Goal: Transaction & Acquisition: Subscribe to service/newsletter

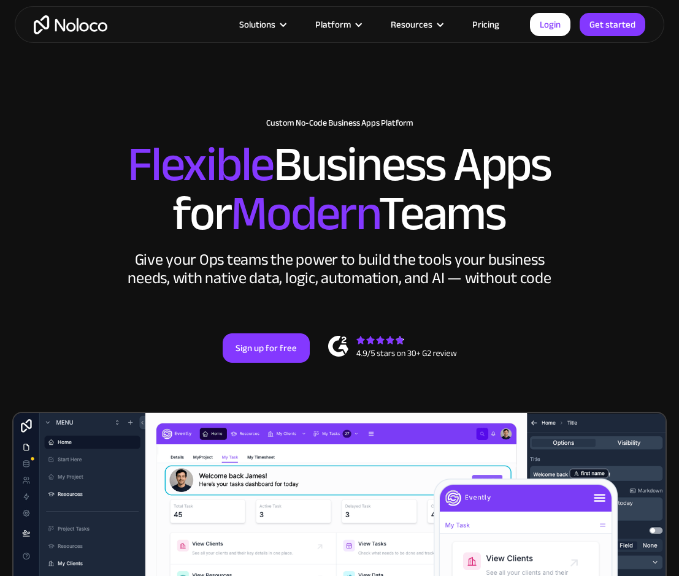
click at [484, 25] on link "Pricing" at bounding box center [486, 25] width 58 height 16
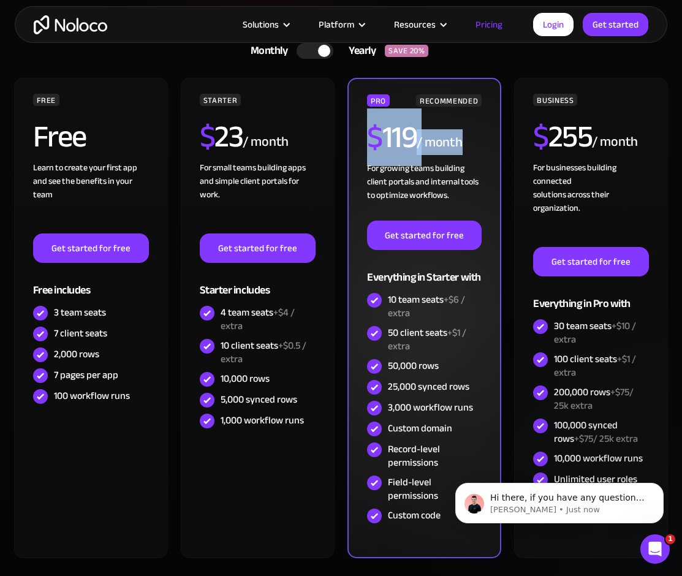
drag, startPoint x: 461, startPoint y: 150, endPoint x: 370, endPoint y: 143, distance: 91.5
click at [370, 143] on div "$ 119 / month" at bounding box center [424, 142] width 115 height 40
click at [370, 143] on span "$" at bounding box center [374, 138] width 15 height 58
drag, startPoint x: 370, startPoint y: 140, endPoint x: 462, endPoint y: 141, distance: 92.0
click at [462, 141] on div "$ 119 / month" at bounding box center [424, 142] width 115 height 40
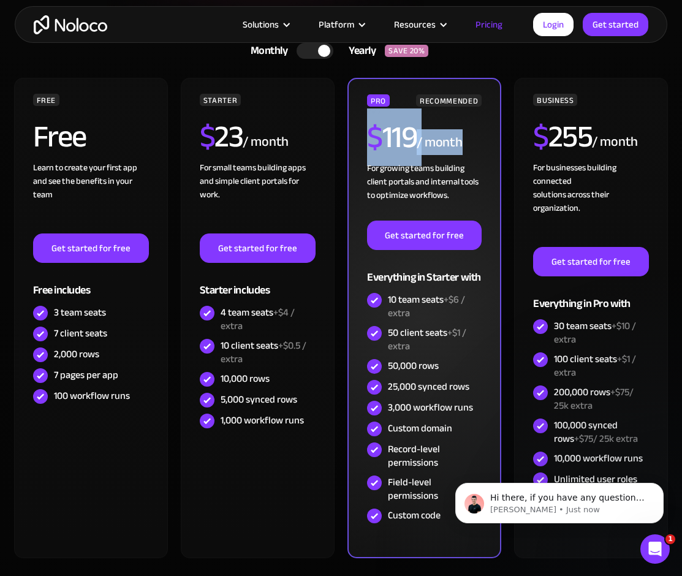
click at [470, 145] on div "$ 119 / month" at bounding box center [424, 142] width 115 height 40
drag, startPoint x: 453, startPoint y: 197, endPoint x: 362, endPoint y: 137, distance: 109.7
click at [362, 137] on div "PRO RECOMMENDED $ 119 / month For growing teams building client portals and int…" at bounding box center [425, 318] width 154 height 481
click at [407, 190] on div "For growing teams building client portals and internal tools to optimize workfl…" at bounding box center [424, 191] width 115 height 59
drag, startPoint x: 460, startPoint y: 198, endPoint x: 362, endPoint y: 143, distance: 112.8
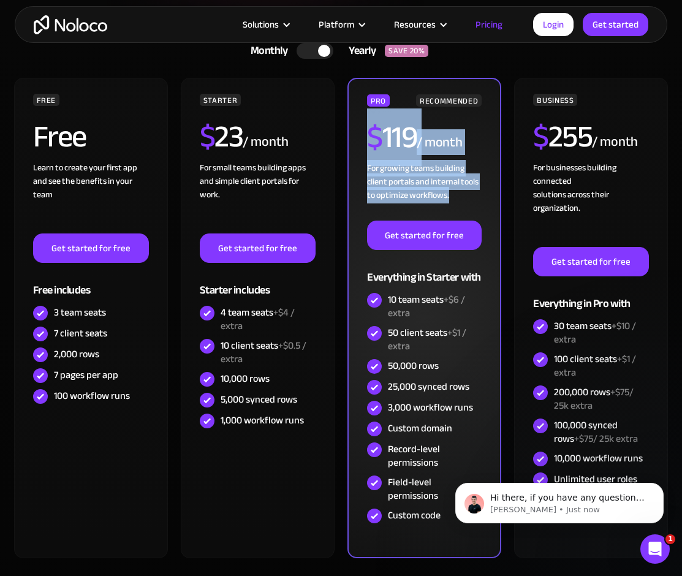
click at [362, 143] on div "PRO RECOMMENDED $ 119 / month For growing teams building client portals and int…" at bounding box center [425, 318] width 154 height 481
click at [398, 197] on div "For growing teams building client portals and internal tools to optimize workfl…" at bounding box center [424, 191] width 115 height 59
drag, startPoint x: 370, startPoint y: 140, endPoint x: 448, endPoint y: 197, distance: 96.5
click at [448, 197] on div "PRO RECOMMENDED $ 119 / month For growing teams building client portals and int…" at bounding box center [424, 310] width 115 height 432
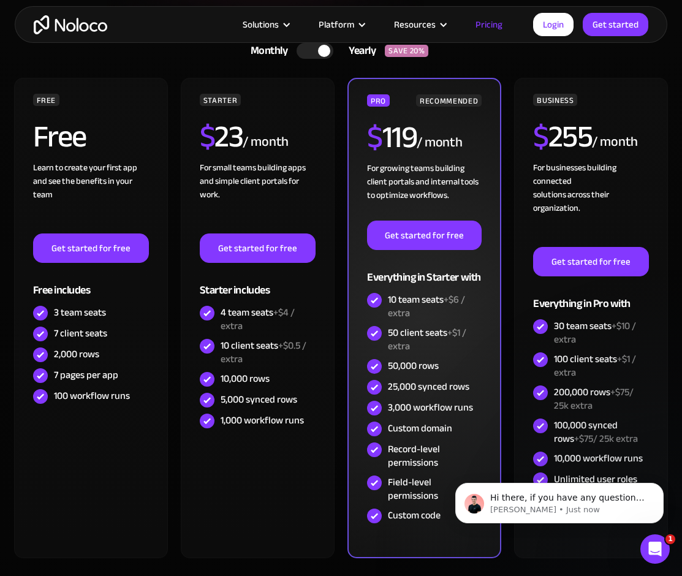
click at [458, 199] on div "For growing teams building client portals and internal tools to optimize workfl…" at bounding box center [424, 191] width 115 height 59
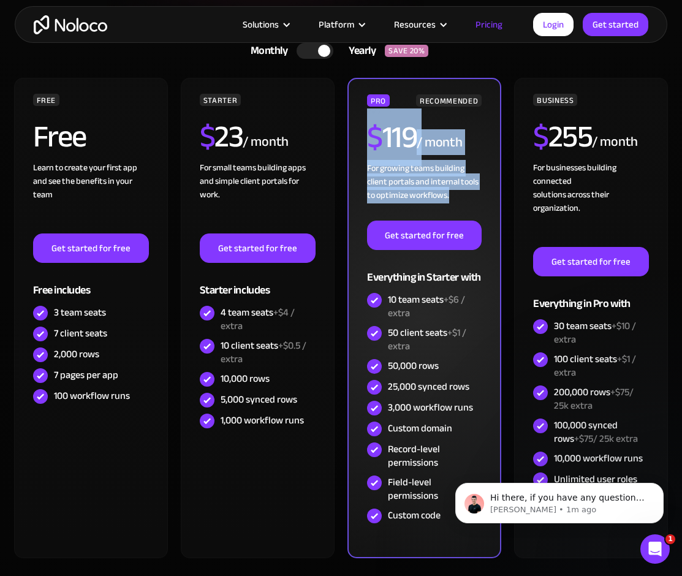
drag, startPoint x: 460, startPoint y: 199, endPoint x: 351, endPoint y: 150, distance: 119.6
click at [351, 150] on div "PRO RECOMMENDED $ 119 / month For growing teams building client portals and int…" at bounding box center [425, 318] width 154 height 481
click at [383, 185] on div "For growing teams building client portals and internal tools to optimize workfl…" at bounding box center [424, 191] width 115 height 59
drag, startPoint x: 367, startPoint y: 138, endPoint x: 459, endPoint y: 199, distance: 110.2
click at [459, 199] on div "PRO RECOMMENDED $ 119 / month For growing teams building client portals and int…" at bounding box center [424, 310] width 115 height 432
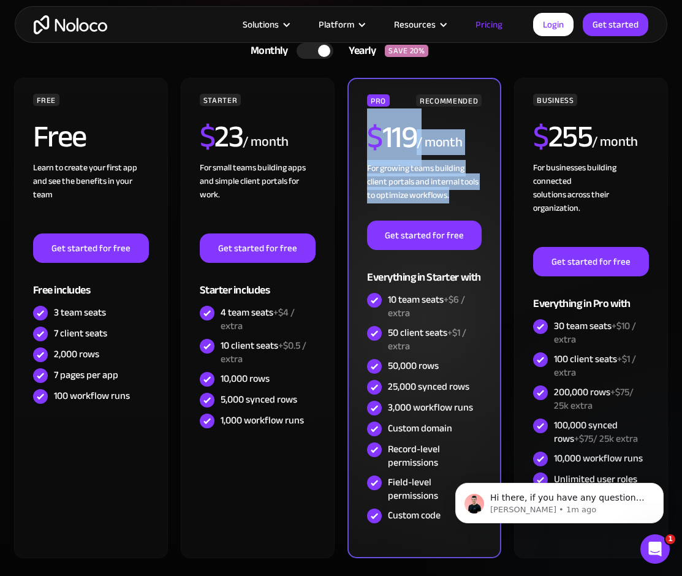
click at [463, 199] on div "For growing teams building client portals and internal tools to optimize workfl…" at bounding box center [424, 191] width 115 height 59
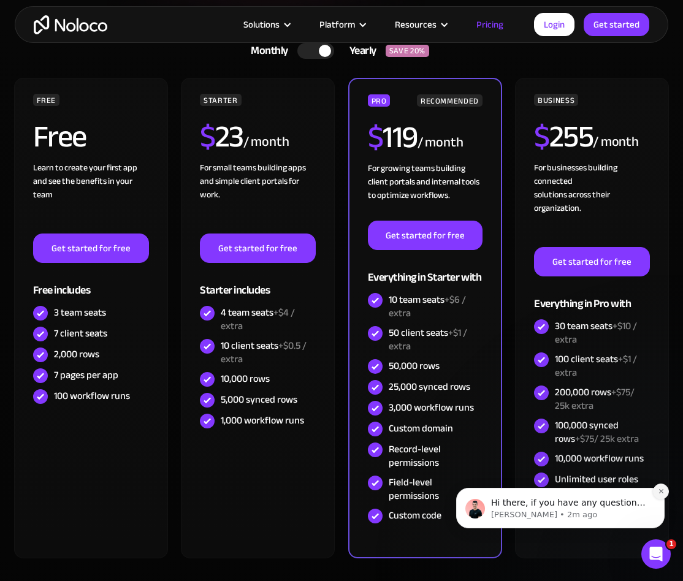
click at [660, 494] on icon "Dismiss notification" at bounding box center [661, 491] width 7 height 7
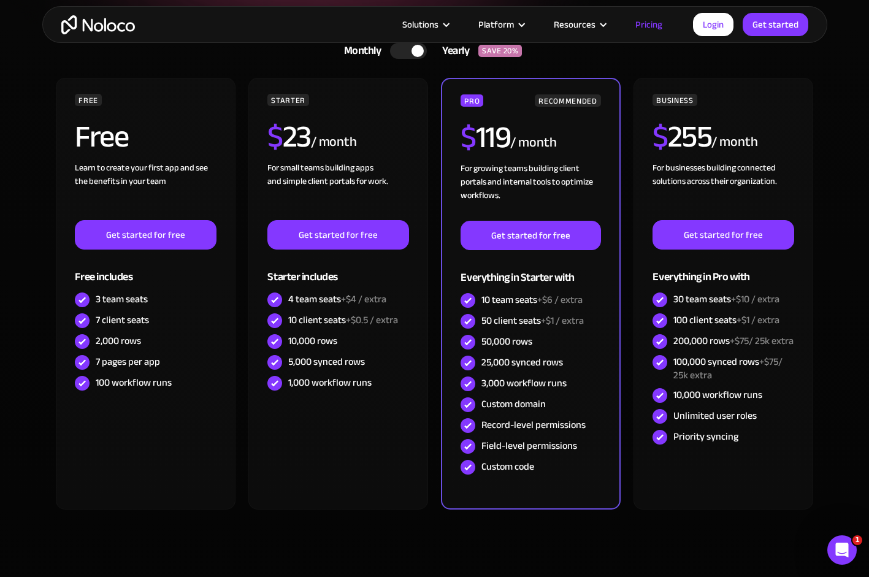
click at [678, 510] on div "FREE Free Learn to create your first app and see the benefits in your team ‍ Ge…" at bounding box center [435, 298] width 760 height 441
click at [678, 543] on div "FREE Free Learn to create your first app and see the benefits in your team ‍ Ge…" at bounding box center [435, 314] width 760 height 472
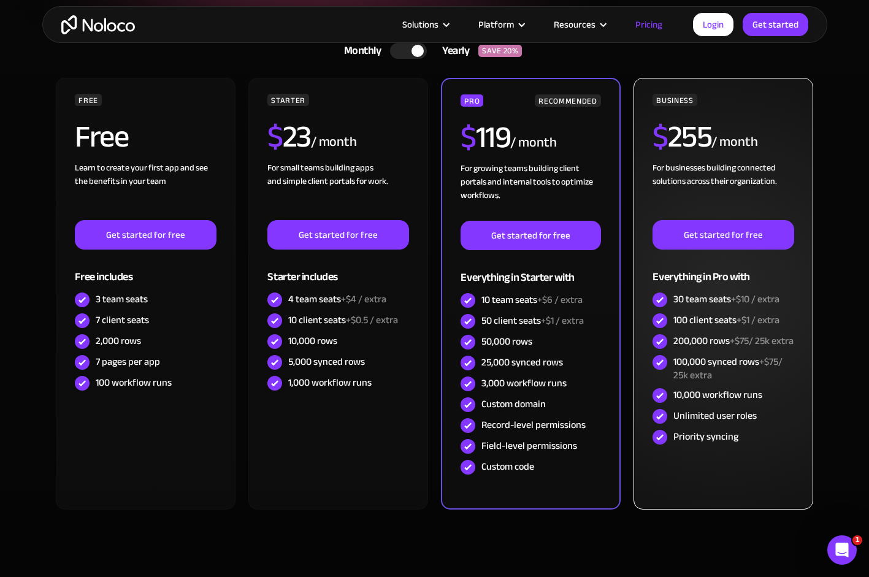
scroll to position [249, 0]
